Goal: Task Accomplishment & Management: Manage account settings

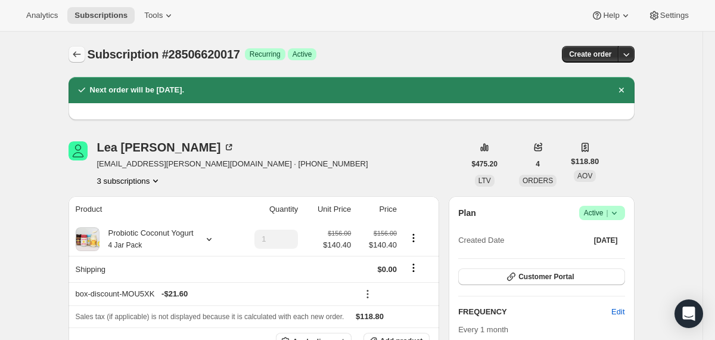
click at [79, 52] on icon "Subscriptions" at bounding box center [77, 54] width 12 height 12
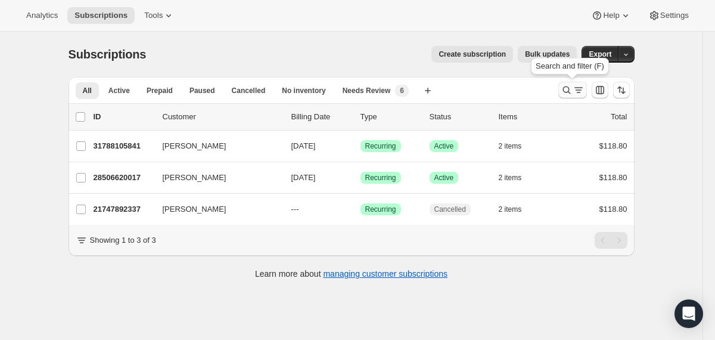
click at [565, 92] on icon "Search and filter results" at bounding box center [567, 90] width 12 height 12
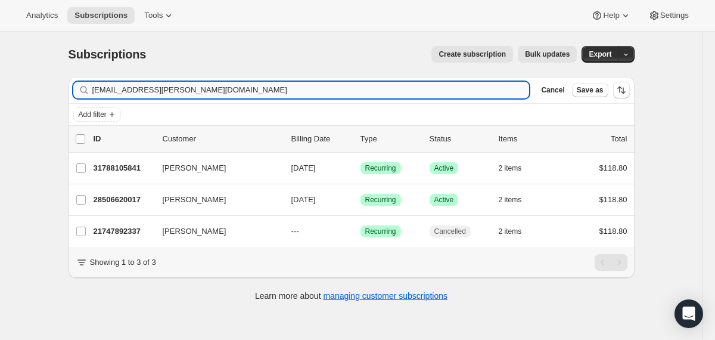
click at [455, 90] on input "[EMAIL_ADDRESS][PERSON_NAME][DOMAIN_NAME]" at bounding box center [310, 90] width 437 height 17
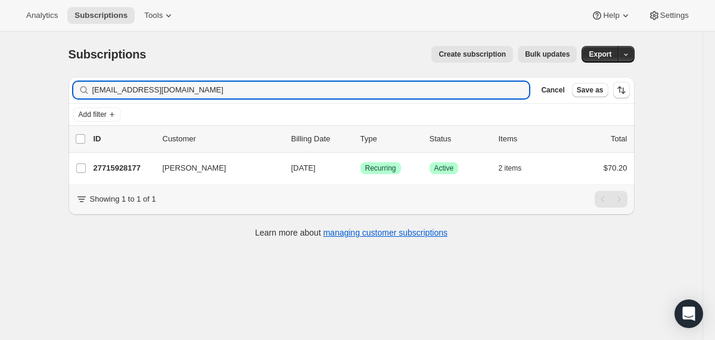
type input "[EMAIL_ADDRESS][DOMAIN_NAME]"
click at [287, 163] on div "27715928177 [PERSON_NAME] [DATE] Success Recurring Success Active 2 items $70.20" at bounding box center [361, 168] width 534 height 17
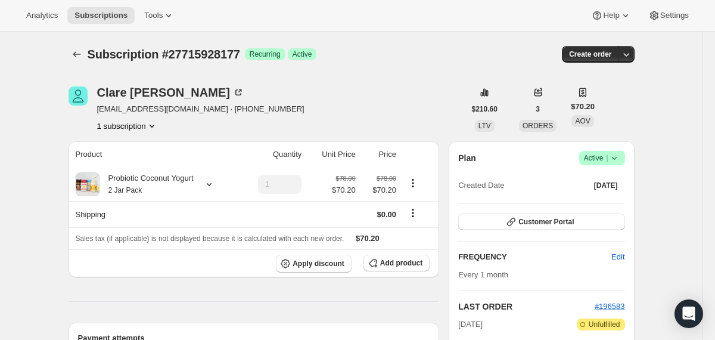
click at [617, 156] on icon at bounding box center [614, 158] width 12 height 12
click at [597, 198] on span "Cancel subscription" at bounding box center [597, 201] width 67 height 9
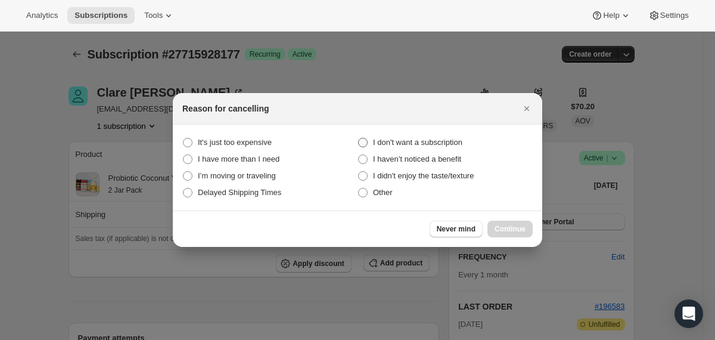
click at [462, 138] on span "I don't want a subscription" at bounding box center [417, 142] width 89 height 9
click at [359, 138] on subscription "I don't want a subscription" at bounding box center [358, 138] width 1 height 1
radio subscription "true"
click at [510, 229] on span "Continue" at bounding box center [510, 229] width 31 height 10
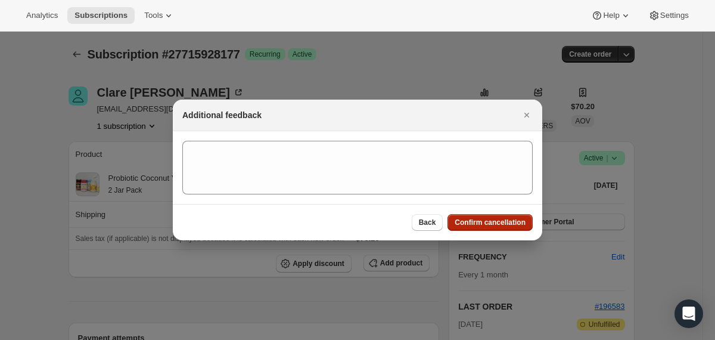
click at [510, 229] on button "Confirm cancellation" at bounding box center [490, 222] width 85 height 17
